Goal: Task Accomplishment & Management: Use online tool/utility

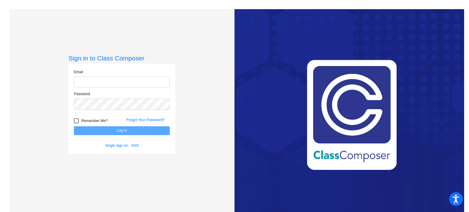
click at [101, 82] on input "email" at bounding box center [122, 82] width 96 height 11
type input "[EMAIL_ADDRESS][DOMAIN_NAME]"
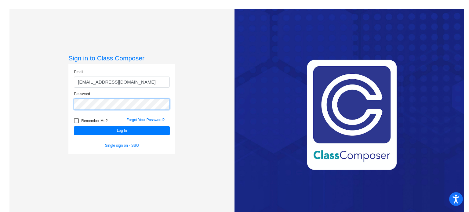
click at [74, 126] on button "Log In" at bounding box center [122, 130] width 96 height 9
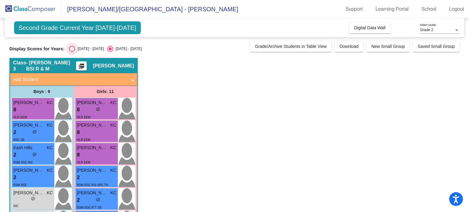
click at [72, 49] on div "Select an option" at bounding box center [72, 49] width 6 height 6
click at [72, 52] on input "[DATE] - [DATE]" at bounding box center [72, 52] width 0 height 0
radio input "true"
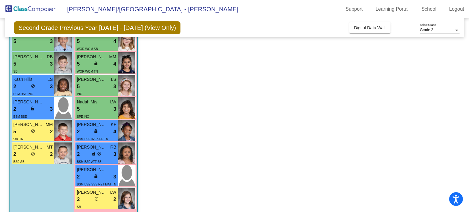
scroll to position [143, 0]
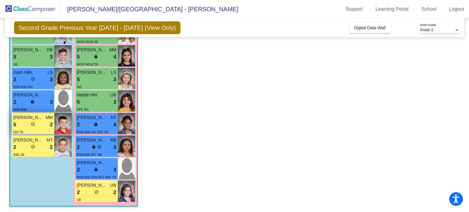
click at [42, 124] on div "5 lock do_not_disturb_alt 2" at bounding box center [32, 125] width 39 height 8
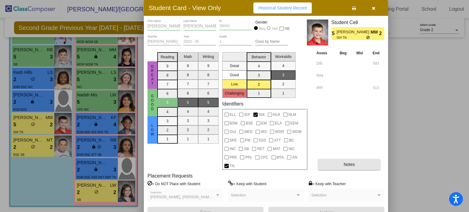
click at [347, 165] on span "Notes" at bounding box center [349, 164] width 11 height 5
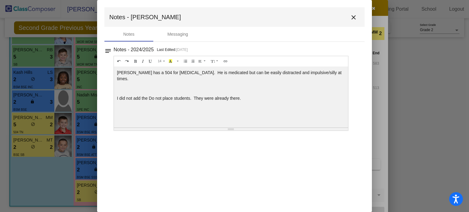
click at [352, 16] on mat-icon "close" at bounding box center [353, 17] width 7 height 7
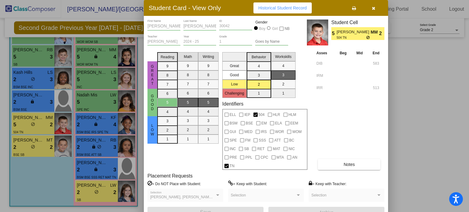
click at [24, 143] on div at bounding box center [234, 106] width 469 height 212
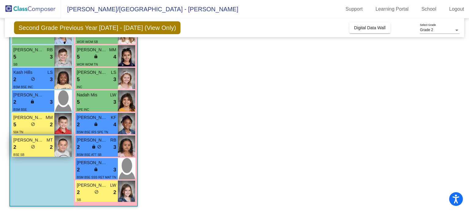
click at [23, 144] on div "2 lock do_not_disturb_alt 2" at bounding box center [32, 148] width 39 height 8
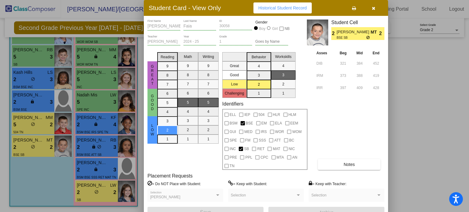
click at [104, 188] on div at bounding box center [234, 106] width 469 height 212
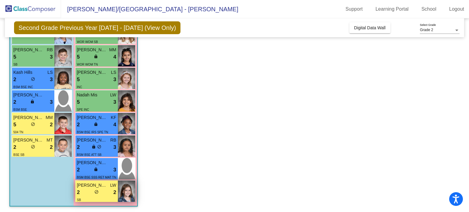
click at [104, 188] on span "[PERSON_NAME]" at bounding box center [92, 185] width 31 height 6
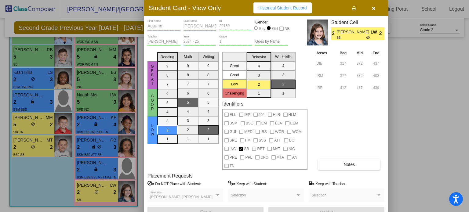
click at [89, 167] on div at bounding box center [234, 106] width 469 height 212
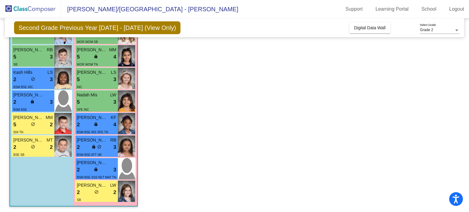
click at [89, 167] on div "2 lock do_not_disturb_alt 3" at bounding box center [96, 170] width 39 height 8
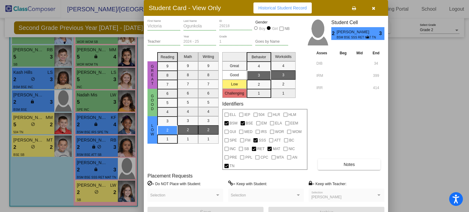
click at [335, 163] on button "Notes" at bounding box center [349, 164] width 63 height 11
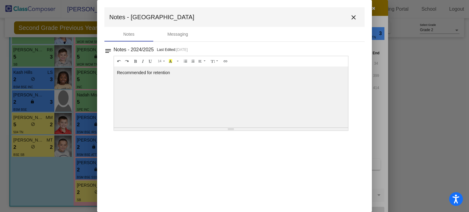
click at [355, 16] on mat-icon "close" at bounding box center [353, 17] width 7 height 7
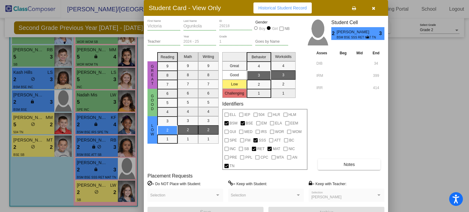
click at [108, 142] on div at bounding box center [234, 106] width 469 height 212
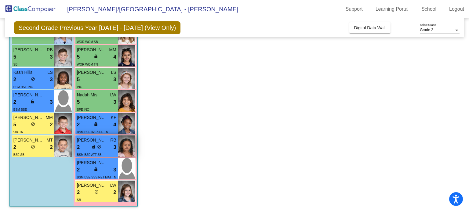
click at [108, 142] on div "[PERSON_NAME]" at bounding box center [96, 140] width 39 height 6
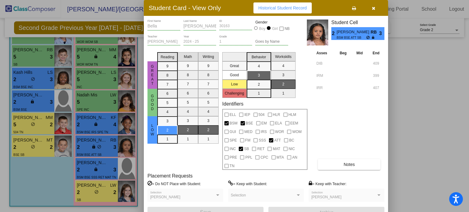
click at [89, 122] on div at bounding box center [234, 106] width 469 height 212
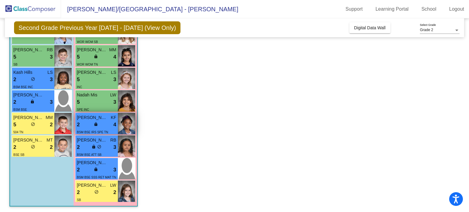
click at [88, 123] on div "2 lock do_not_disturb_alt 4" at bounding box center [96, 125] width 39 height 8
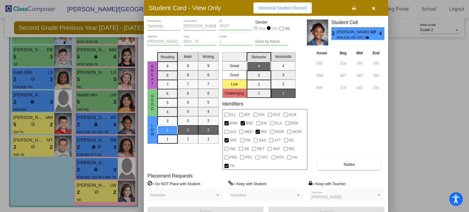
click at [40, 98] on div at bounding box center [234, 106] width 469 height 212
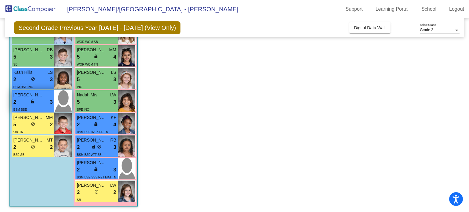
click at [40, 98] on div "2 lock do_not_disturb_alt 3" at bounding box center [32, 102] width 39 height 8
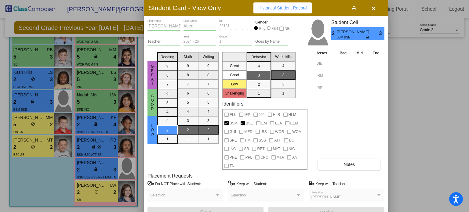
click at [42, 79] on div at bounding box center [234, 106] width 469 height 212
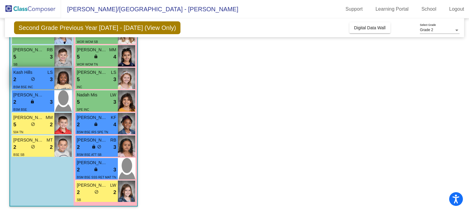
click at [42, 81] on div "2 lock do_not_disturb_alt 3" at bounding box center [32, 80] width 39 height 8
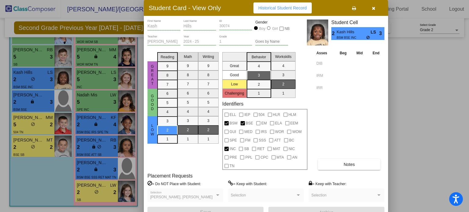
click at [104, 102] on div at bounding box center [234, 106] width 469 height 212
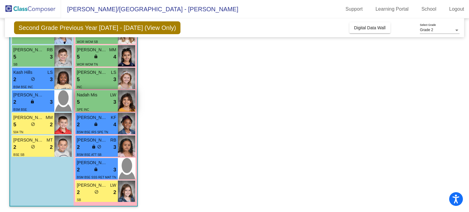
click at [103, 103] on div "5 lock do_not_disturb_alt 3" at bounding box center [96, 102] width 39 height 8
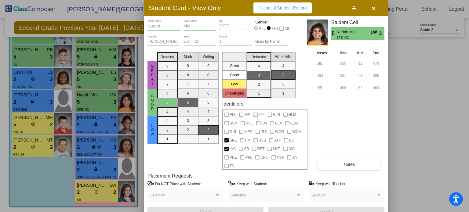
click at [99, 81] on div at bounding box center [234, 106] width 469 height 212
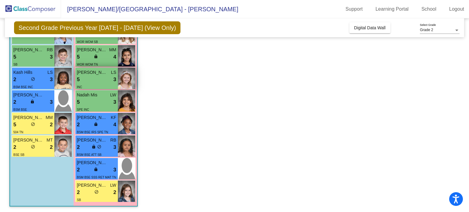
click at [99, 82] on div "5 lock do_not_disturb_alt 3" at bounding box center [96, 80] width 39 height 8
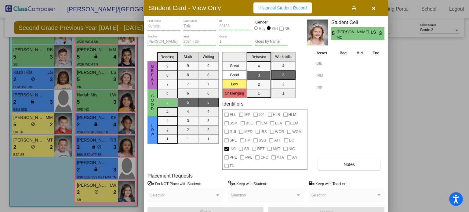
click at [104, 60] on div at bounding box center [234, 106] width 469 height 212
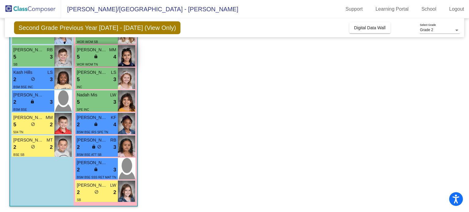
click at [103, 62] on div "WOR WOM TN" at bounding box center [96, 64] width 39 height 6
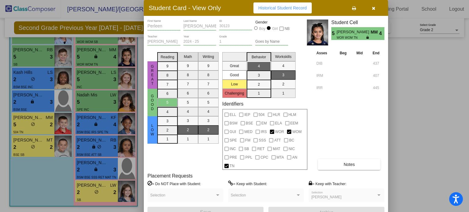
click at [46, 55] on div at bounding box center [234, 106] width 469 height 212
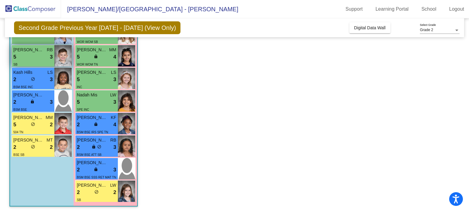
click at [46, 56] on div "5 lock do_not_disturb_alt 3" at bounding box center [32, 57] width 39 height 8
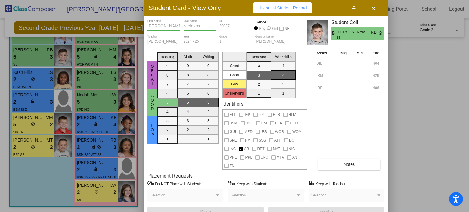
click at [405, 117] on div at bounding box center [234, 106] width 469 height 212
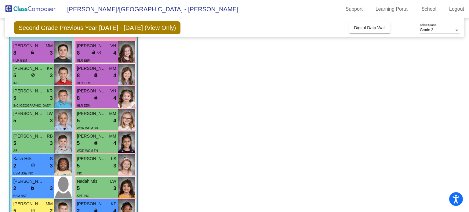
scroll to position [55, 0]
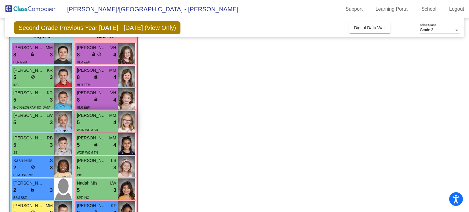
click at [100, 119] on div "5 lock do_not_disturb_alt 4" at bounding box center [96, 123] width 39 height 8
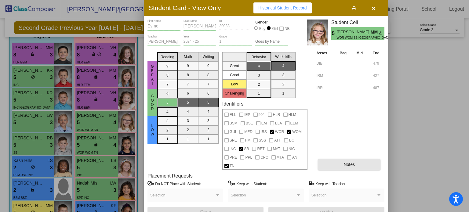
click at [348, 164] on span "Notes" at bounding box center [349, 164] width 11 height 5
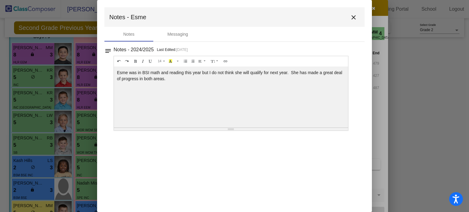
click at [354, 16] on mat-icon "close" at bounding box center [353, 17] width 7 height 7
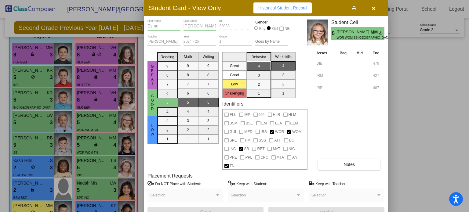
click at [41, 97] on div at bounding box center [234, 106] width 469 height 212
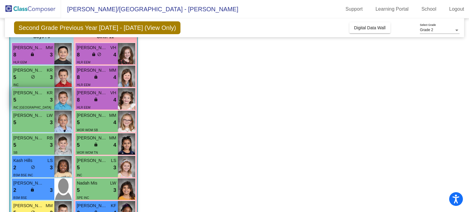
click at [41, 98] on div "5 lock do_not_disturb_alt 3" at bounding box center [32, 100] width 39 height 8
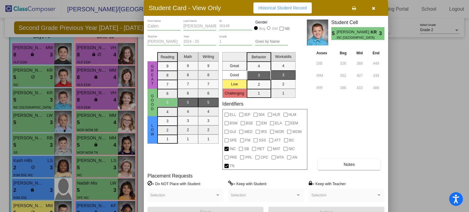
click at [41, 79] on div at bounding box center [234, 106] width 469 height 212
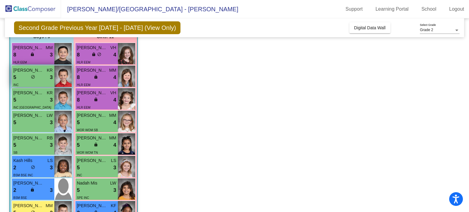
click at [41, 80] on div "5 lock do_not_disturb_alt 3" at bounding box center [32, 78] width 39 height 8
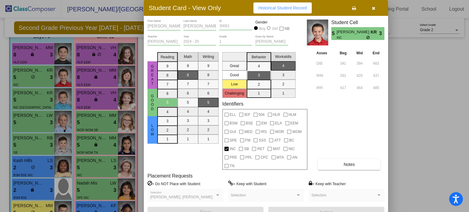
click at [103, 97] on div at bounding box center [234, 106] width 469 height 212
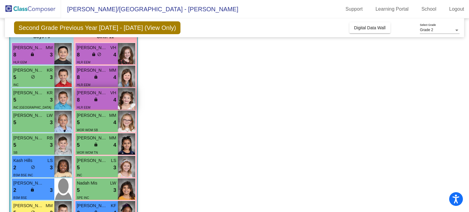
click at [103, 99] on div "8 lock do_not_disturb_alt 4" at bounding box center [96, 100] width 39 height 8
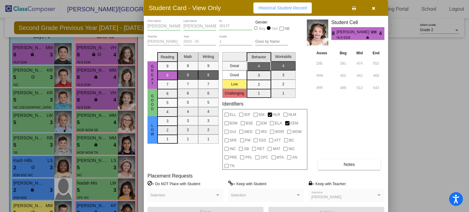
click at [103, 75] on div at bounding box center [234, 106] width 469 height 212
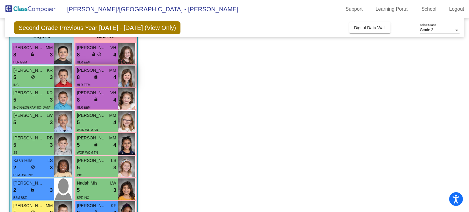
click at [103, 75] on div "8 lock do_not_disturb_alt 4" at bounding box center [96, 78] width 39 height 8
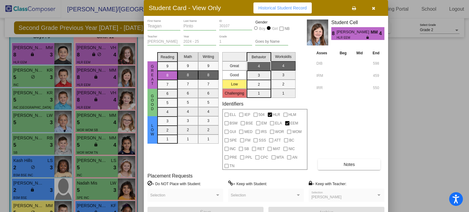
click at [105, 97] on div at bounding box center [234, 106] width 469 height 212
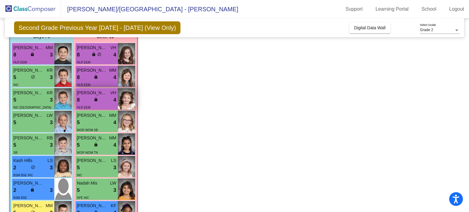
click at [105, 97] on div "8 lock do_not_disturb_alt 4" at bounding box center [96, 100] width 39 height 8
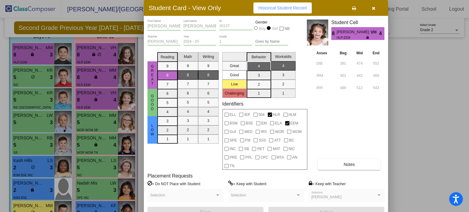
click at [107, 77] on div at bounding box center [234, 106] width 469 height 212
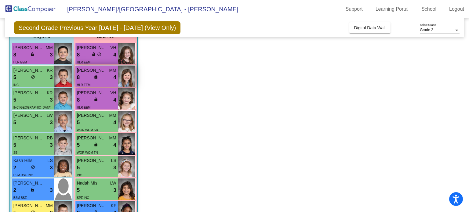
click at [106, 79] on div "8 lock do_not_disturb_alt 4" at bounding box center [96, 78] width 39 height 8
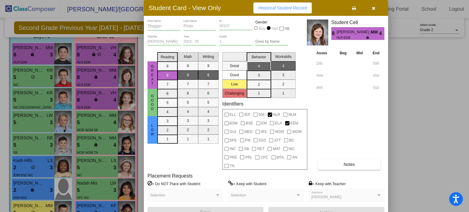
click at [108, 54] on div at bounding box center [234, 106] width 469 height 212
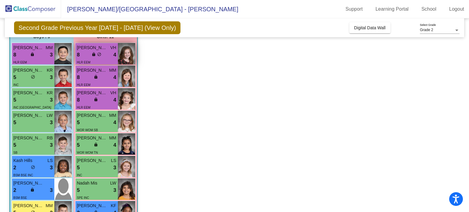
click at [108, 55] on div "8 lock do_not_disturb_alt 4" at bounding box center [96, 55] width 39 height 8
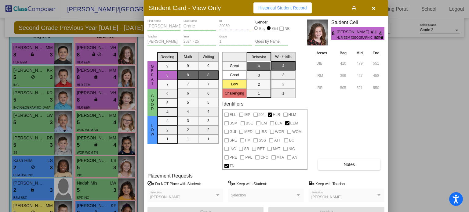
click at [349, 163] on span "Notes" at bounding box center [349, 164] width 11 height 5
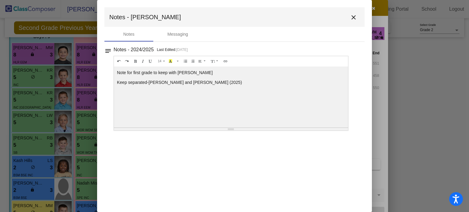
click at [353, 17] on mat-icon "close" at bounding box center [353, 17] width 7 height 7
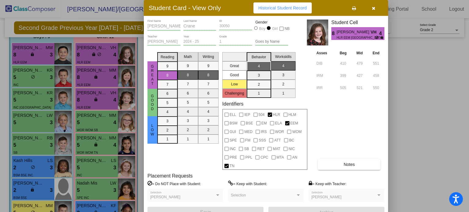
click at [38, 56] on div at bounding box center [234, 106] width 469 height 212
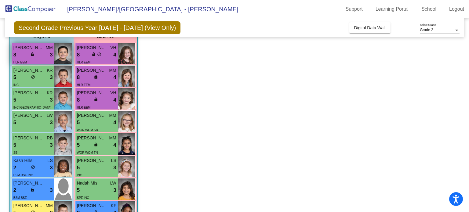
click at [38, 56] on div "8 lock do_not_disturb_alt 3" at bounding box center [32, 55] width 39 height 8
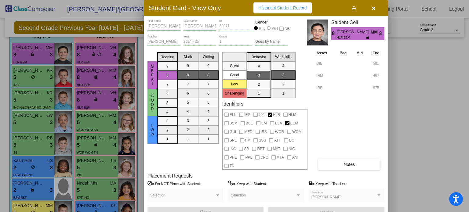
click at [370, 9] on button "button" at bounding box center [374, 7] width 20 height 11
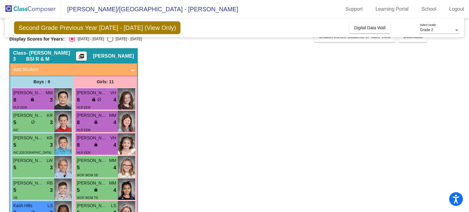
scroll to position [0, 0]
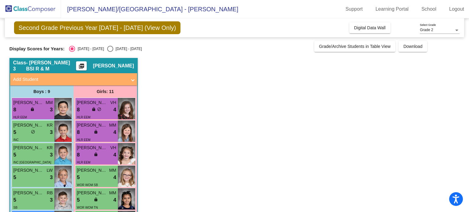
click at [84, 64] on mat-icon "picture_as_pdf" at bounding box center [81, 67] width 7 height 9
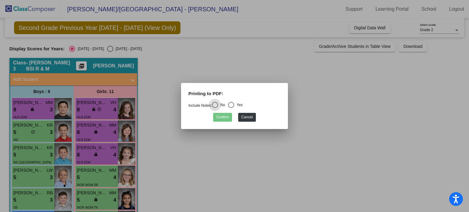
click at [232, 105] on div "Select an option" at bounding box center [231, 105] width 6 height 6
click at [231, 108] on input "Yes" at bounding box center [231, 108] width 0 height 0
radio input "true"
click at [221, 117] on button "Confirm" at bounding box center [222, 117] width 19 height 9
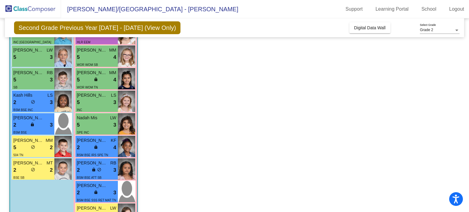
scroll to position [143, 0]
